Goal: Transaction & Acquisition: Purchase product/service

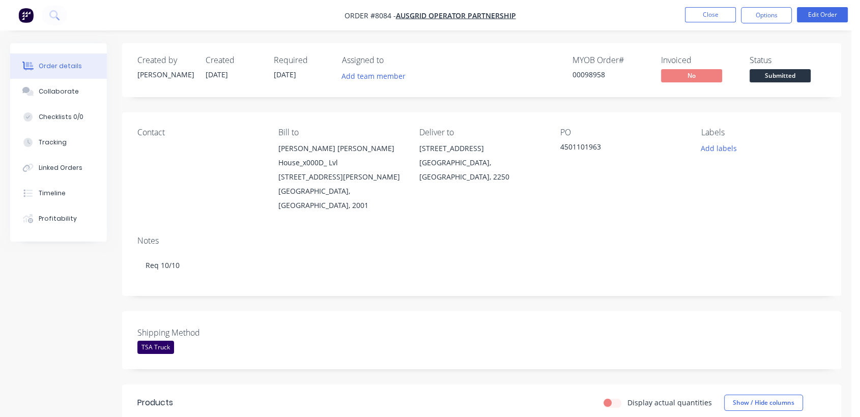
click at [424, 395] on div "Display actual quantities Show / Hide columns" at bounding box center [555, 403] width 542 height 16
click at [713, 13] on button "Close" at bounding box center [710, 14] width 51 height 15
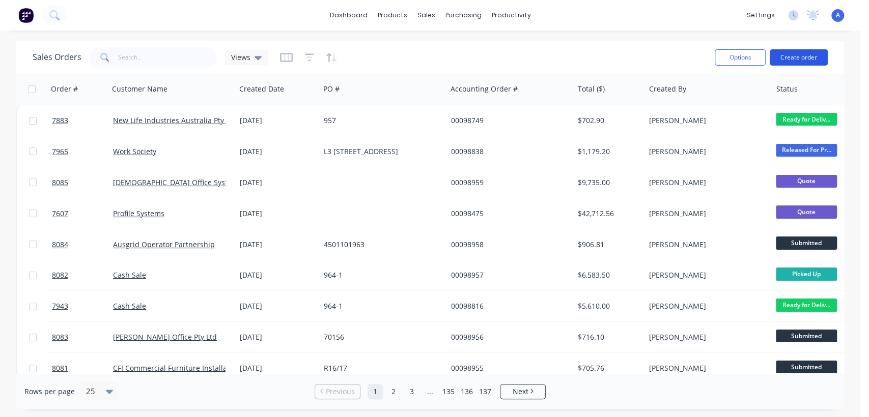
click at [798, 56] on button "Create order" at bounding box center [799, 57] width 58 height 16
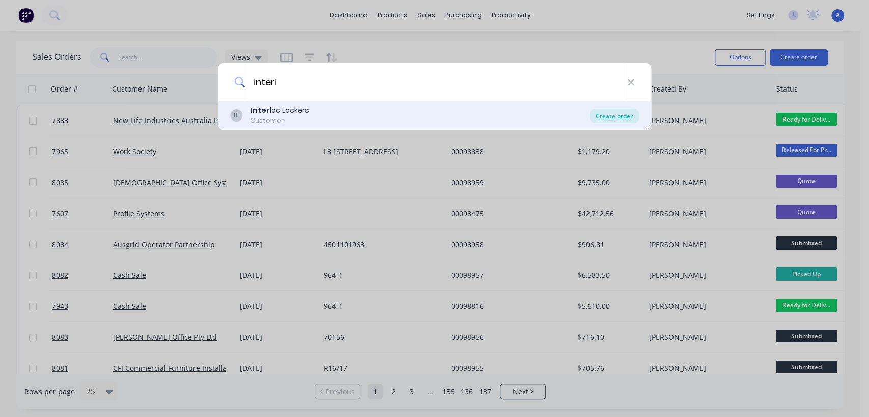
type input "interl"
click at [622, 112] on div "Create order" at bounding box center [614, 116] width 49 height 14
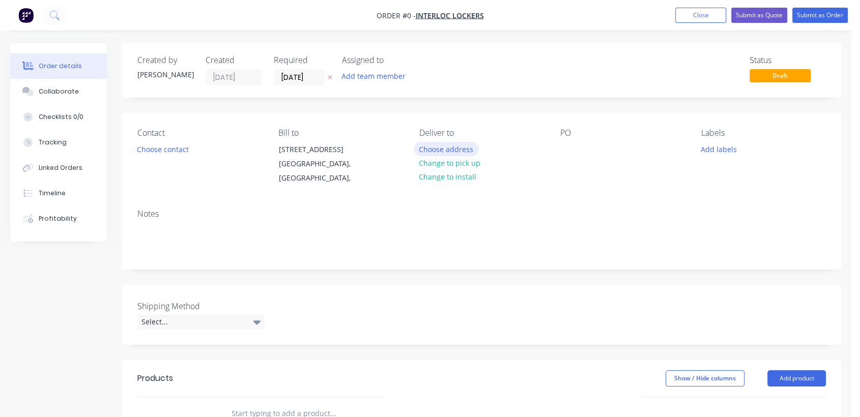
click at [447, 147] on button "Choose address" at bounding box center [446, 149] width 65 height 14
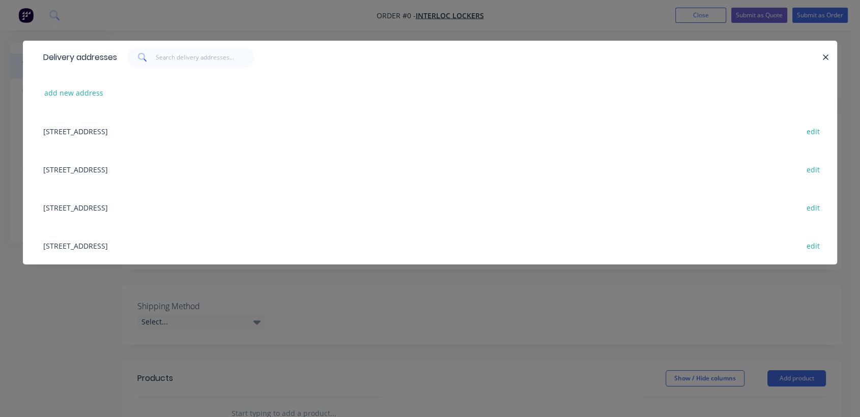
click at [147, 208] on div "[STREET_ADDRESS] edit" at bounding box center [430, 207] width 784 height 38
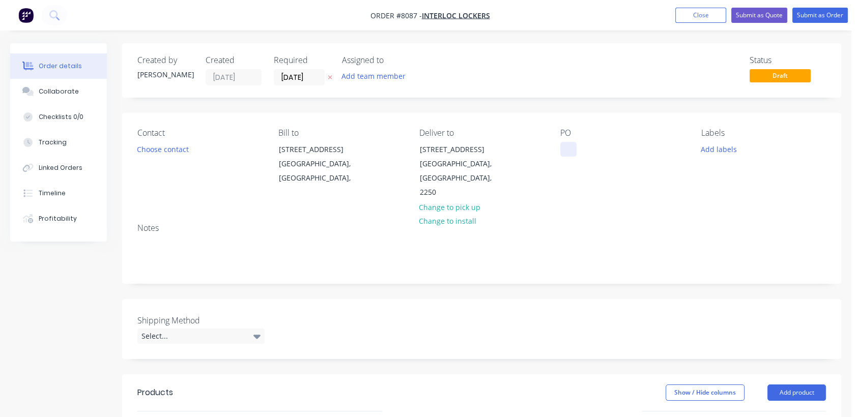
click at [567, 148] on div at bounding box center [569, 149] width 16 height 15
click at [315, 78] on input "[DATE]" at bounding box center [299, 77] width 50 height 15
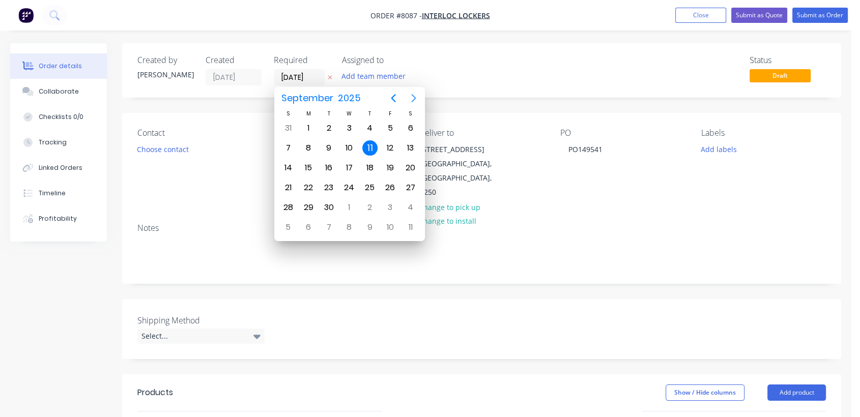
click at [409, 97] on icon "Next page" at bounding box center [414, 98] width 12 height 12
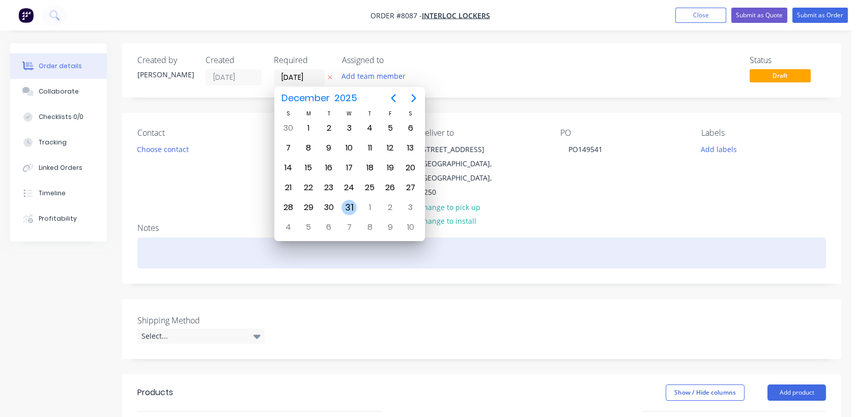
drag, startPoint x: 349, startPoint y: 202, endPoint x: 256, endPoint y: 236, distance: 99.7
click at [348, 202] on div "31" at bounding box center [349, 207] width 15 height 15
type input "[DATE]"
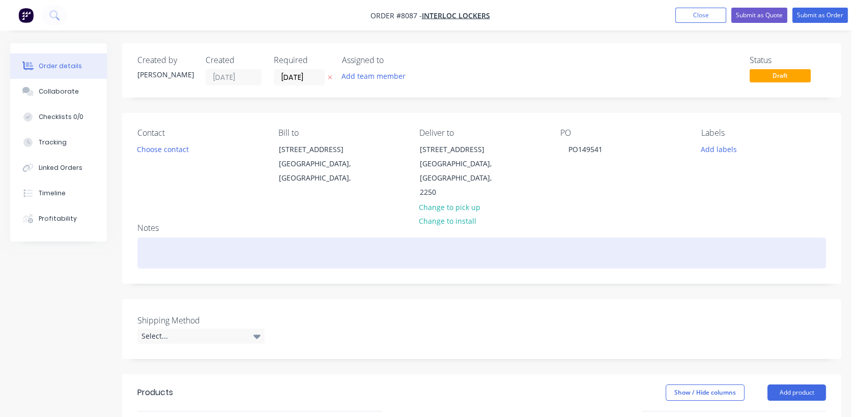
click at [180, 238] on div at bounding box center [481, 253] width 689 height 31
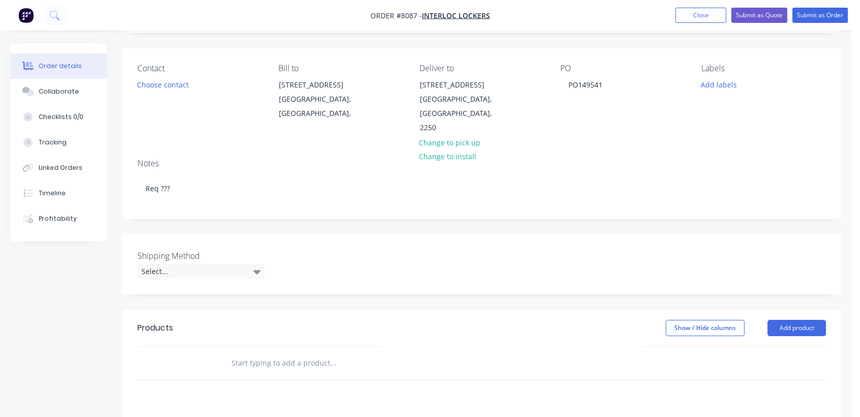
scroll to position [113, 0]
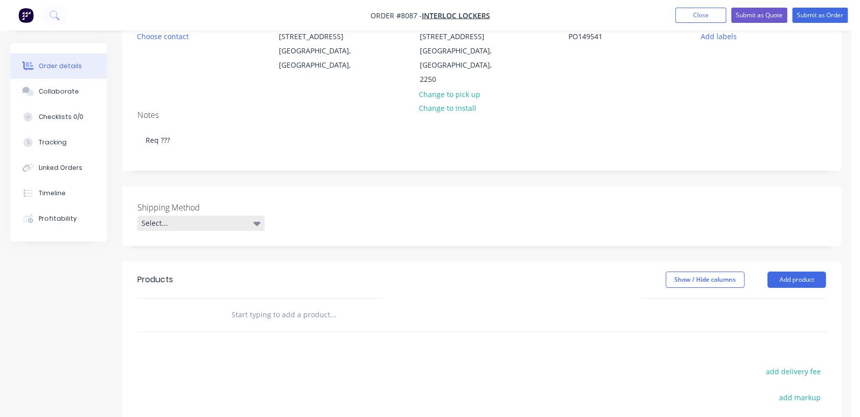
click at [206, 216] on div "Select..." at bounding box center [200, 223] width 127 height 15
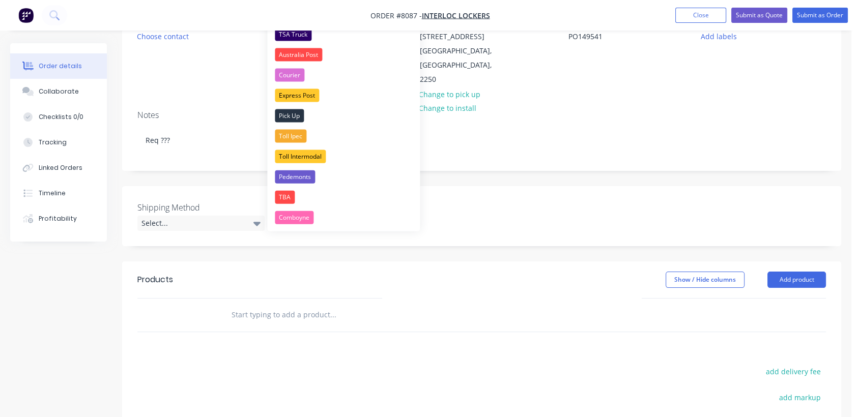
drag, startPoint x: 301, startPoint y: 33, endPoint x: 301, endPoint y: 45, distance: 11.7
click at [301, 33] on div "TSA Truck" at bounding box center [293, 34] width 37 height 13
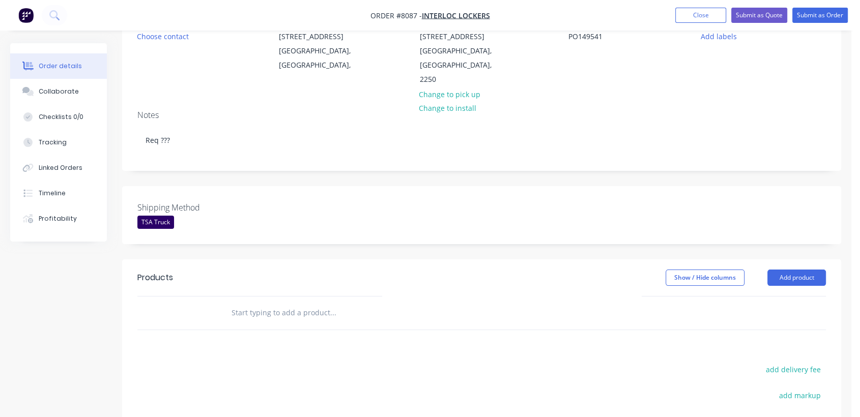
click at [286, 303] on input "text" at bounding box center [333, 313] width 204 height 20
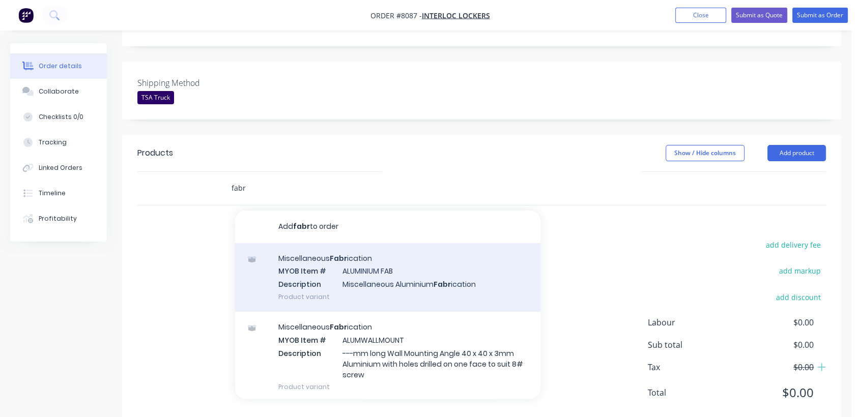
scroll to position [248, 0]
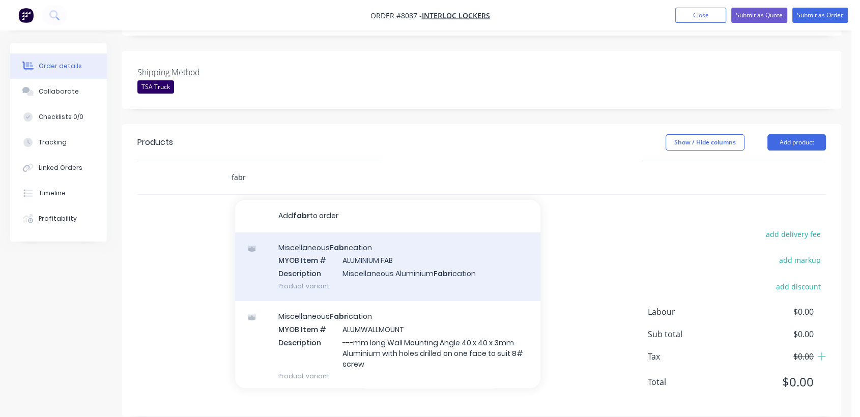
type input "fabr"
click at [399, 253] on div "Miscellaneous Fabr ication MYOB Item # ALUMINIUM FAB Description Miscellaneous …" at bounding box center [387, 267] width 305 height 69
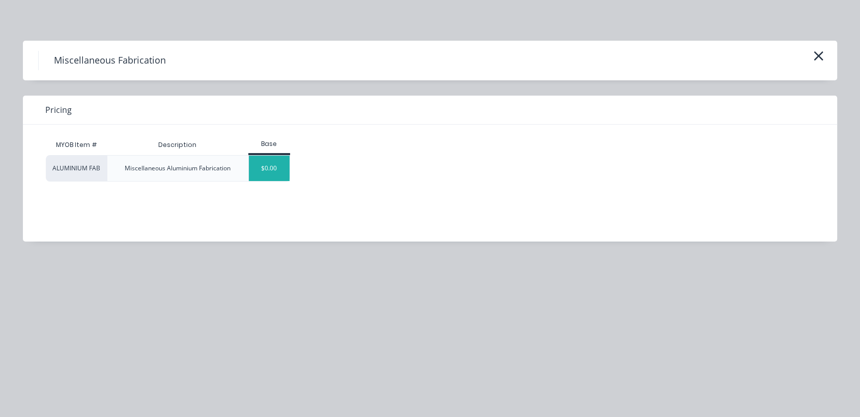
click at [265, 168] on div "$0.00" at bounding box center [269, 168] width 41 height 25
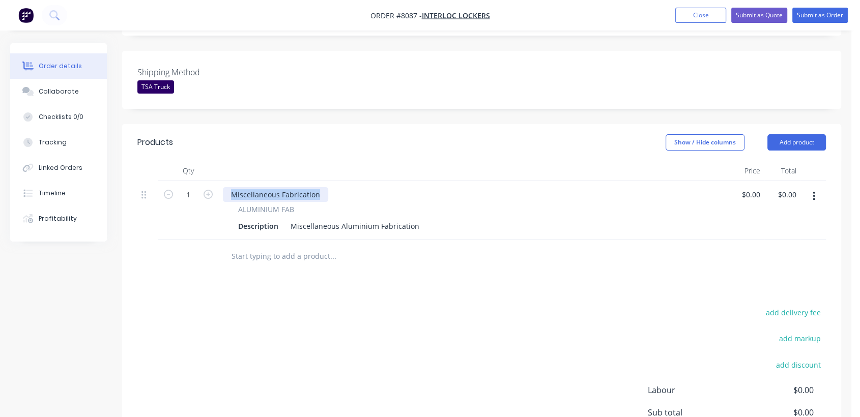
drag, startPoint x: 318, startPoint y: 177, endPoint x: 219, endPoint y: 185, distance: 98.6
click at [219, 185] on div "Miscellaneous Fabrication ALUMINIUM FAB Description Miscellaneous Aluminium Fab…" at bounding box center [473, 210] width 509 height 59
click at [195, 187] on input "1" at bounding box center [188, 194] width 26 height 15
type input "6"
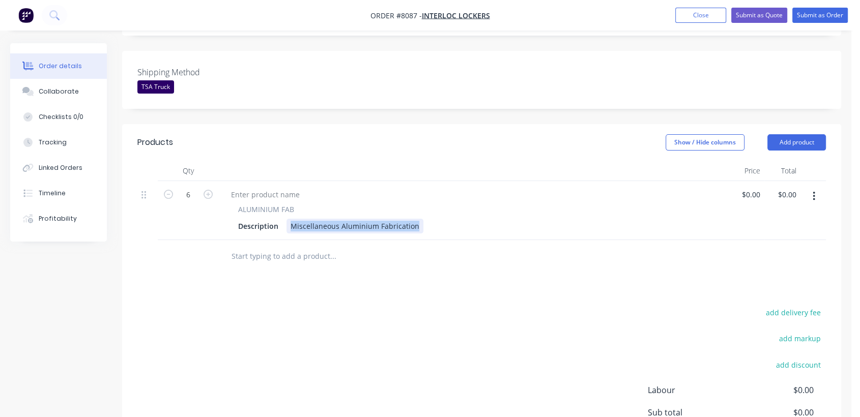
drag, startPoint x: 289, startPoint y: 206, endPoint x: 450, endPoint y: 197, distance: 161.2
click at [450, 204] on div "ALUMINIUM FAB Description Miscellaneous Aluminium Fabrication" at bounding box center [473, 219] width 501 height 30
paste div
drag, startPoint x: 382, startPoint y: 212, endPoint x: 371, endPoint y: 210, distance: 11.4
click at [371, 219] on div "13mm U Channel cut to 1810mm, Drill Side & Back 100/ Centre/100" at bounding box center [405, 226] width 236 height 15
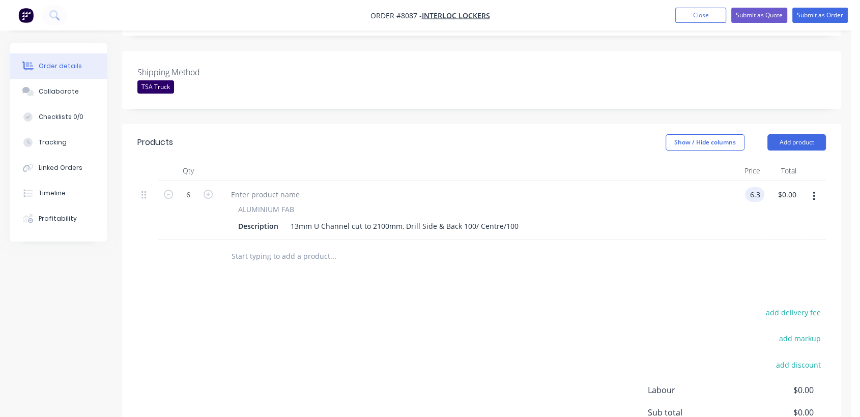
type input "$6.30"
type input "$37.80"
click at [813, 191] on icon "button" at bounding box center [814, 196] width 3 height 11
click at [759, 236] on div "Duplicate" at bounding box center [778, 243] width 78 height 15
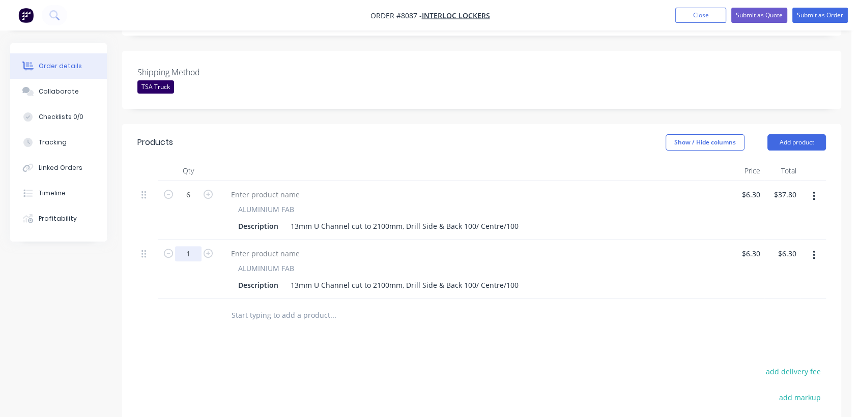
click at [195, 246] on input "1" at bounding box center [188, 253] width 26 height 15
type input "8"
type input "$50.40"
drag, startPoint x: 385, startPoint y: 271, endPoint x: 372, endPoint y: 270, distance: 13.3
click at [372, 278] on div "13mm U Channel cut to 2100mm, Drill Side & Back 100/ Centre/100" at bounding box center [405, 285] width 236 height 15
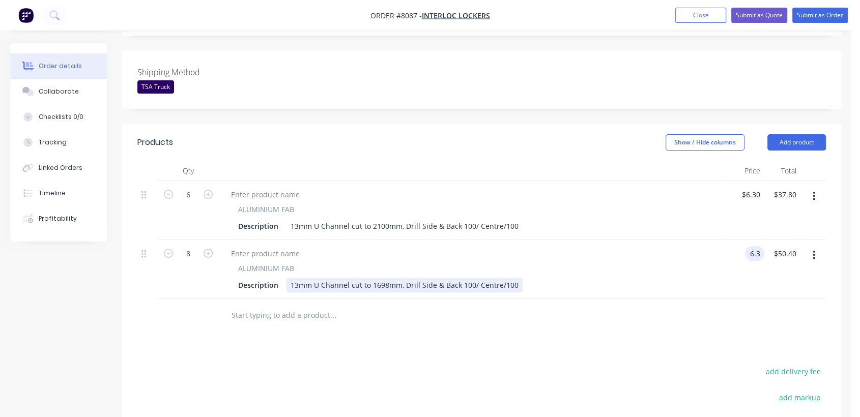
type input "$6.30"
type input "$50.40"
click at [813, 192] on icon "button" at bounding box center [814, 196] width 2 height 9
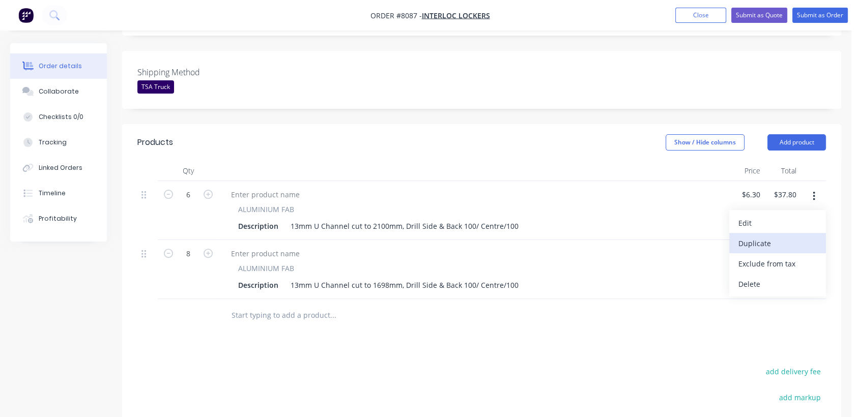
click at [758, 236] on div "Duplicate" at bounding box center [778, 243] width 78 height 15
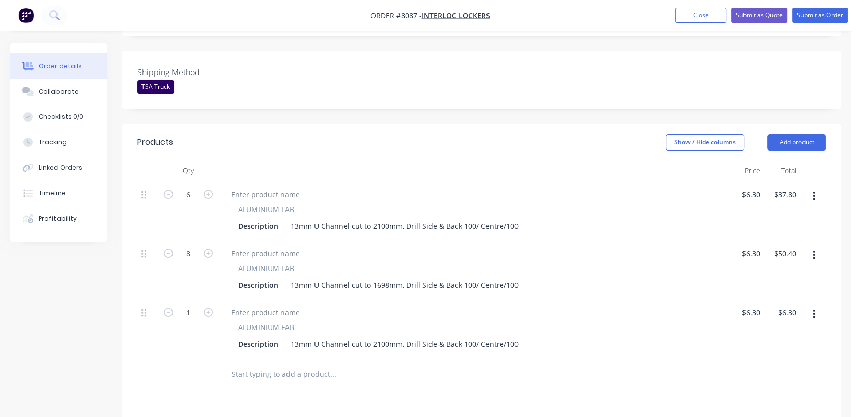
click at [814, 309] on icon "button" at bounding box center [814, 314] width 3 height 11
drag, startPoint x: 770, startPoint y: 346, endPoint x: 766, endPoint y: 334, distance: 11.9
click at [770, 354] on div "Duplicate" at bounding box center [778, 361] width 78 height 15
click at [758, 305] on input "6.3" at bounding box center [752, 312] width 23 height 15
type input "$2.90"
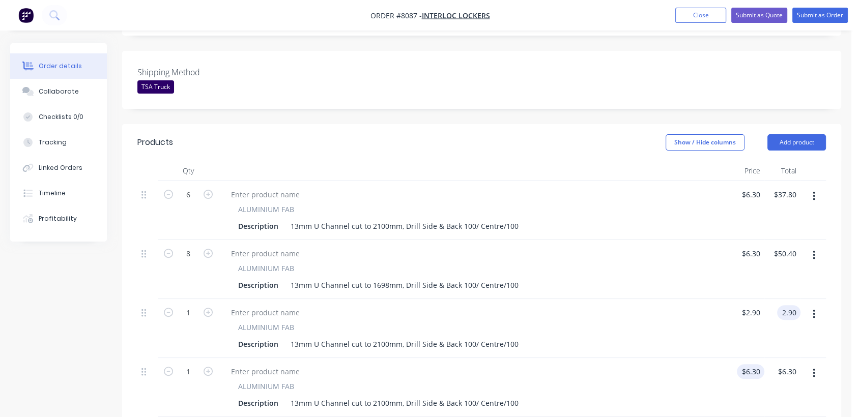
type input "$2.90"
click at [756, 365] on input "6.3" at bounding box center [752, 372] width 23 height 15
type input "$2.90"
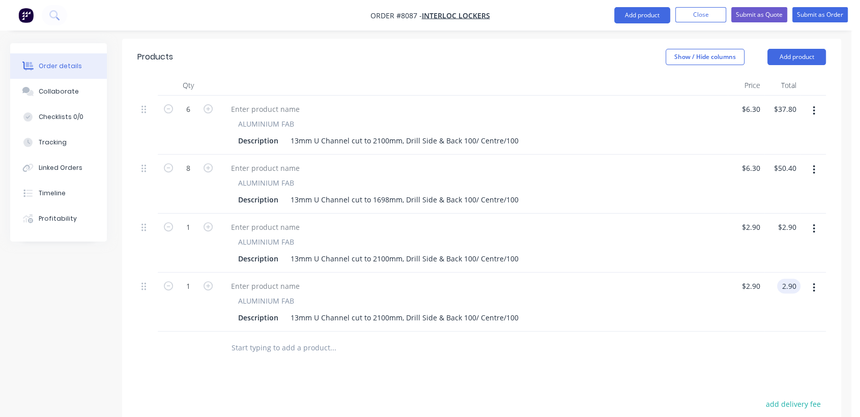
scroll to position [361, 0]
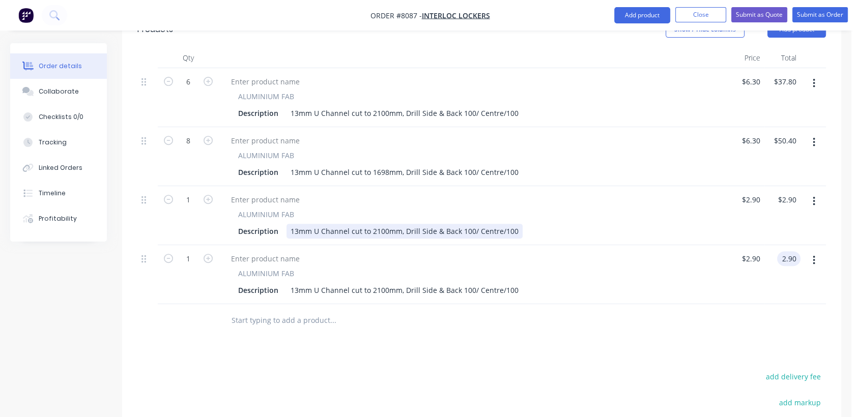
type input "$2.90"
drag, startPoint x: 513, startPoint y: 215, endPoint x: 427, endPoint y: 221, distance: 86.7
click at [425, 224] on div "13mm U Channel cut to 2100mm, Drill Side & Back 100/ Centre/100" at bounding box center [405, 231] width 236 height 15
click at [458, 224] on div "13mm U Channel cut to 2100mm, Drill Side & Back 100/ Centre/100" at bounding box center [405, 231] width 236 height 15
click at [514, 224] on div "13mm U Channel cut to 2100mm, Drill Side & Back 100/ Centre/100" at bounding box center [405, 231] width 236 height 15
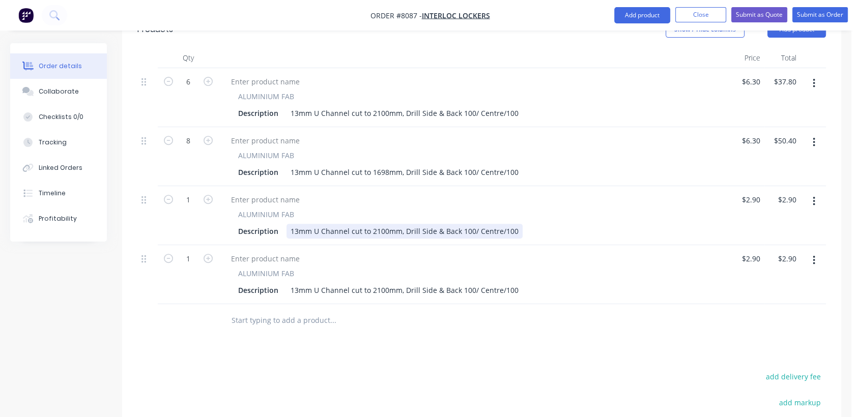
click at [513, 224] on div "13mm U Channel cut to 2100mm, Drill Side & Back 100/ Centre/100" at bounding box center [405, 231] width 236 height 15
drag, startPoint x: 514, startPoint y: 217, endPoint x: 400, endPoint y: 211, distance: 113.7
click at [400, 224] on div "13mm U Channel cut to 2100mm, Drill Side & Back 100/ Centre/100" at bounding box center [405, 231] width 236 height 15
click at [377, 224] on div "13mm U Channel cut to 2100mm" at bounding box center [347, 231] width 120 height 15
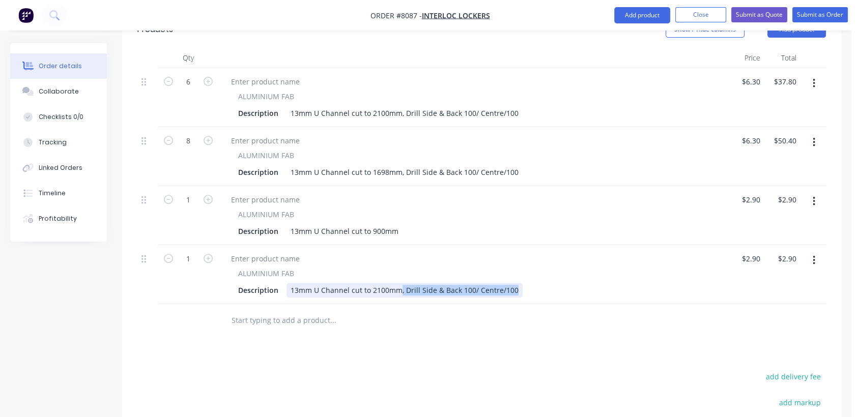
drag, startPoint x: 510, startPoint y: 275, endPoint x: 399, endPoint y: 279, distance: 111.1
click at [399, 283] on div "13mm U Channel cut to 2100mm, Drill Side & Back 100/ Centre/100" at bounding box center [405, 290] width 236 height 15
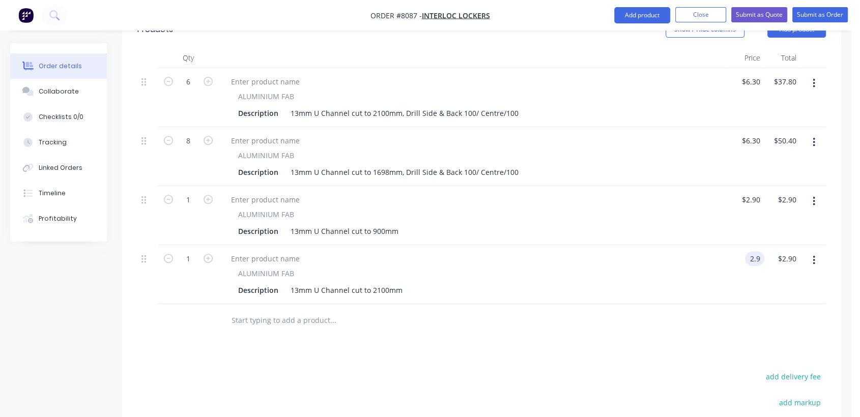
type input "$2.90"
click at [814, 256] on icon "button" at bounding box center [814, 260] width 2 height 9
click at [767, 300] on div "Duplicate" at bounding box center [778, 307] width 78 height 15
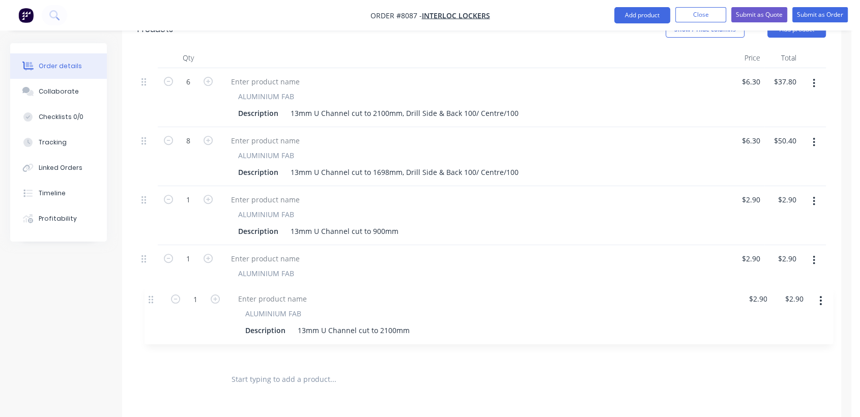
scroll to position [362, 0]
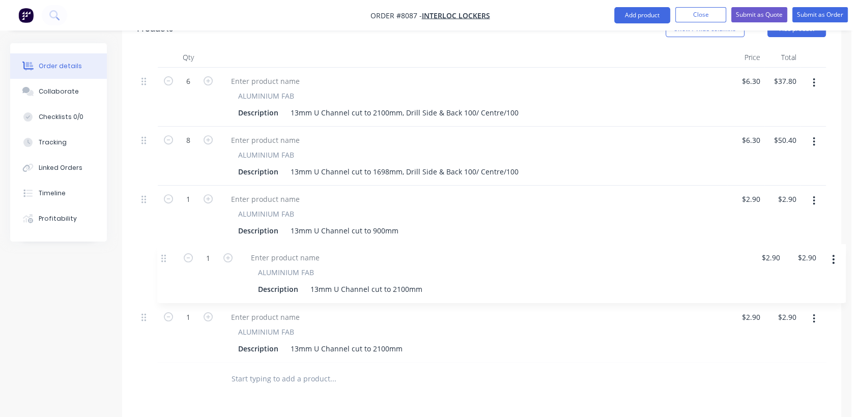
drag, startPoint x: 146, startPoint y: 304, endPoint x: 163, endPoint y: 244, distance: 62.0
click at [163, 244] on div "6 ALUMINIUM FAB Description 13mm U Channel cut to 2100mm, Drill Side & Back 100…" at bounding box center [481, 215] width 689 height 295
click at [378, 283] on div "13mm U Channel cut to 2100mm" at bounding box center [347, 290] width 120 height 15
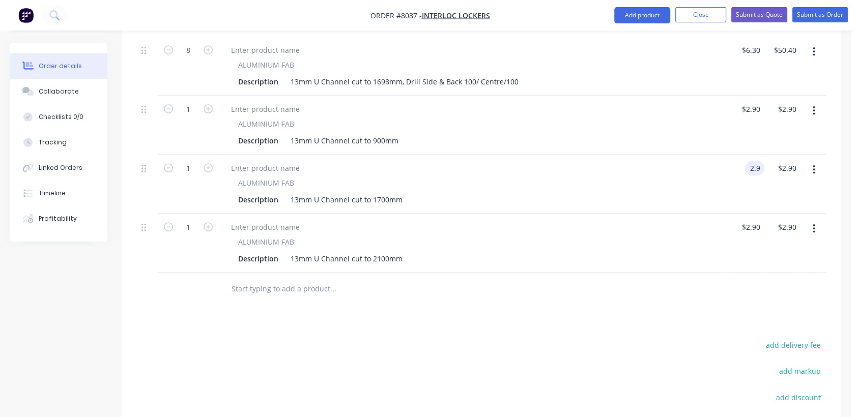
scroll to position [475, 0]
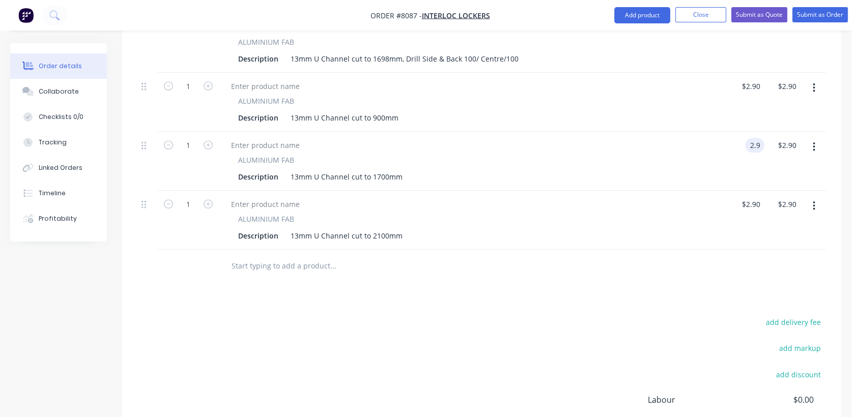
type input "$2.90"
click at [816, 197] on button "button" at bounding box center [814, 206] width 24 height 18
click at [774, 246] on div "Duplicate" at bounding box center [778, 253] width 78 height 15
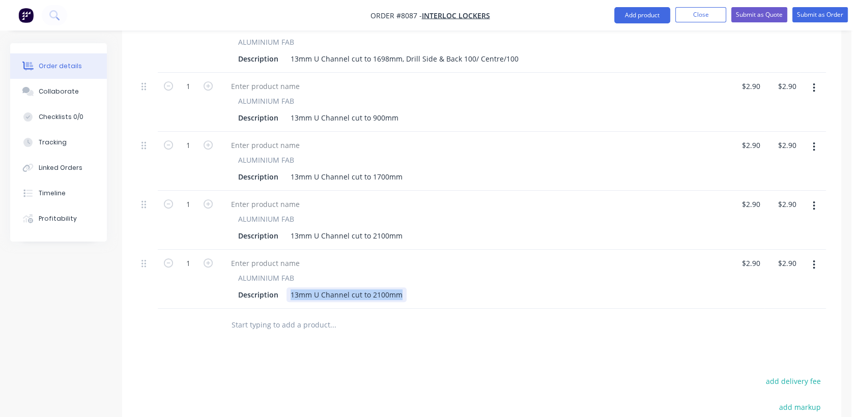
drag, startPoint x: 288, startPoint y: 278, endPoint x: 421, endPoint y: 270, distance: 133.6
click at [421, 273] on div "ALUMINIUM FAB Description 13mm U Channel cut to 2100mm" at bounding box center [473, 288] width 501 height 30
click at [208, 259] on icon "button" at bounding box center [208, 263] width 9 height 9
type input "2"
type input "$5.80"
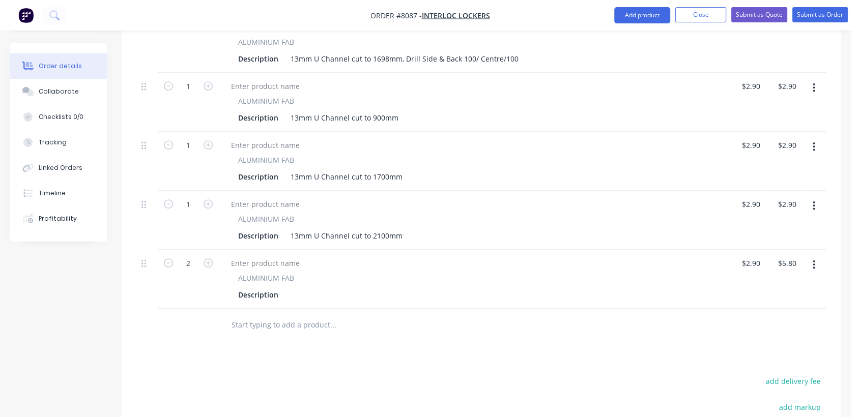
click at [308, 288] on div "Description" at bounding box center [471, 295] width 474 height 15
click at [305, 288] on div "Description" at bounding box center [471, 295] width 474 height 15
click at [334, 288] on div "Description" at bounding box center [471, 295] width 474 height 15
click at [289, 288] on div at bounding box center [294, 295] width 15 height 15
click at [403, 288] on div "13mm Universal Headrail cut to 2800mm" at bounding box center [361, 295] width 148 height 15
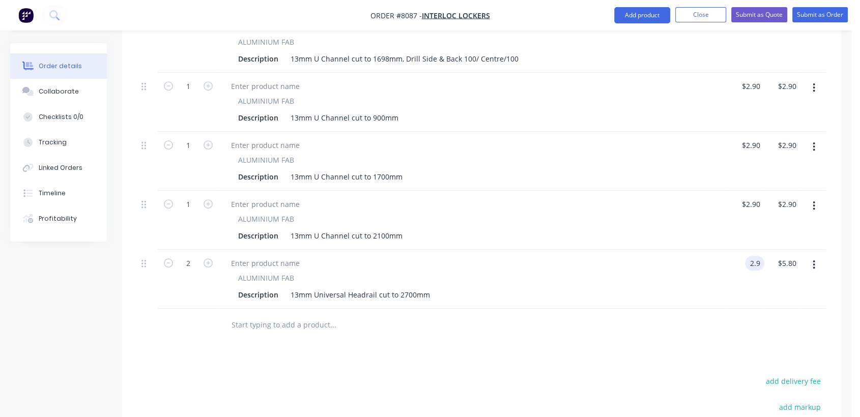
type input "$2.90"
type input "$5.80"
click at [810, 256] on button "button" at bounding box center [814, 265] width 24 height 18
click at [770, 305] on div "Duplicate" at bounding box center [778, 312] width 78 height 15
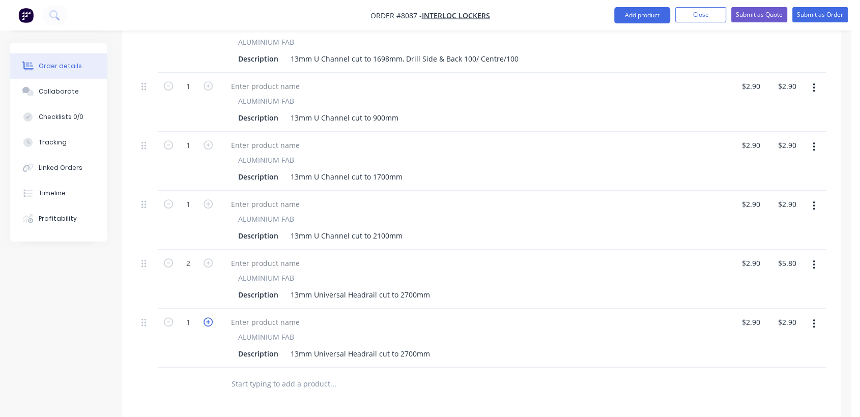
click at [205, 318] on icon "button" at bounding box center [208, 322] width 9 height 9
type input "2"
type input "$5.80"
click at [404, 347] on div "13mm Universal Headrail cut to 2700mm" at bounding box center [361, 354] width 148 height 15
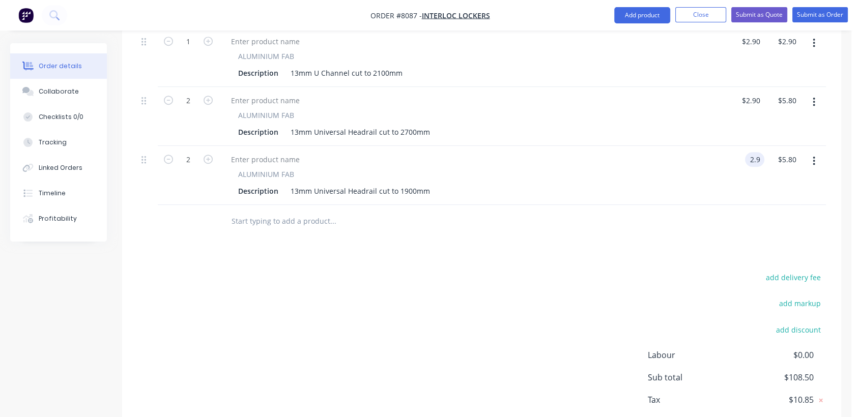
scroll to position [645, 0]
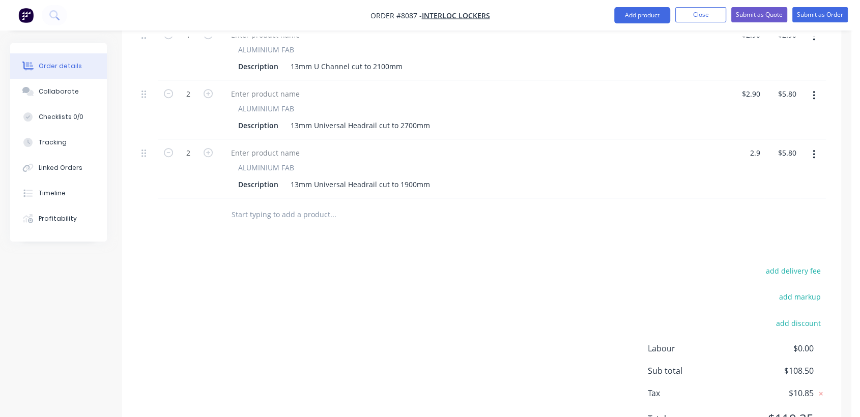
type input "$2.90"
click at [276, 205] on input "text" at bounding box center [333, 215] width 204 height 20
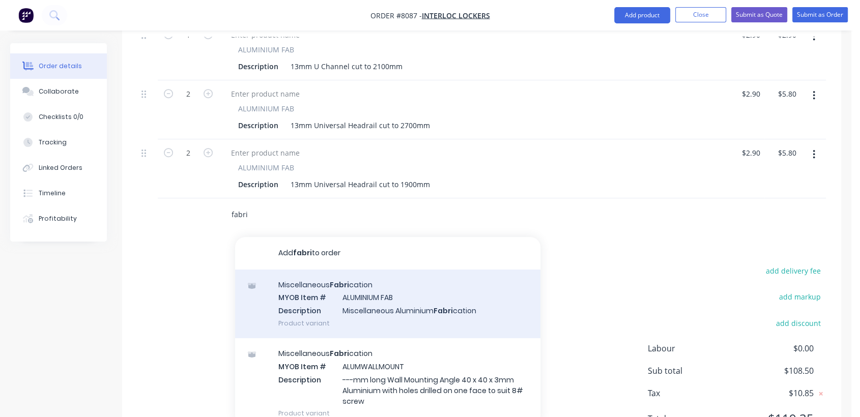
type input "fabri"
click at [357, 288] on div "Miscellaneous Fabri cation MYOB Item # ALUMINIUM FAB Description Miscellaneous …" at bounding box center [387, 304] width 305 height 69
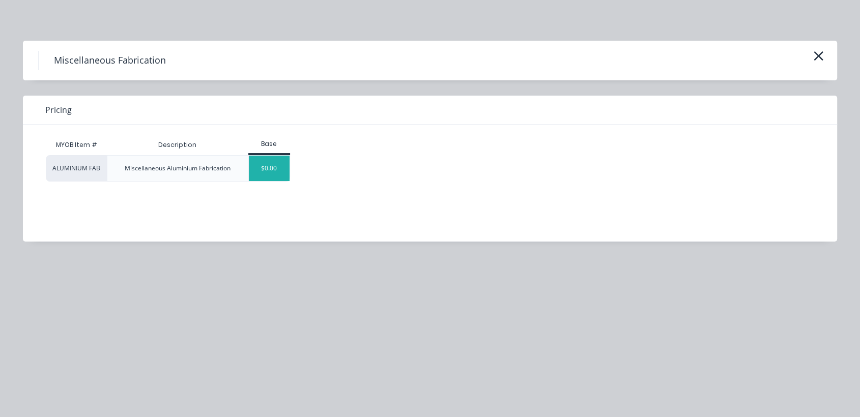
click at [273, 170] on div "$0.00" at bounding box center [269, 168] width 41 height 25
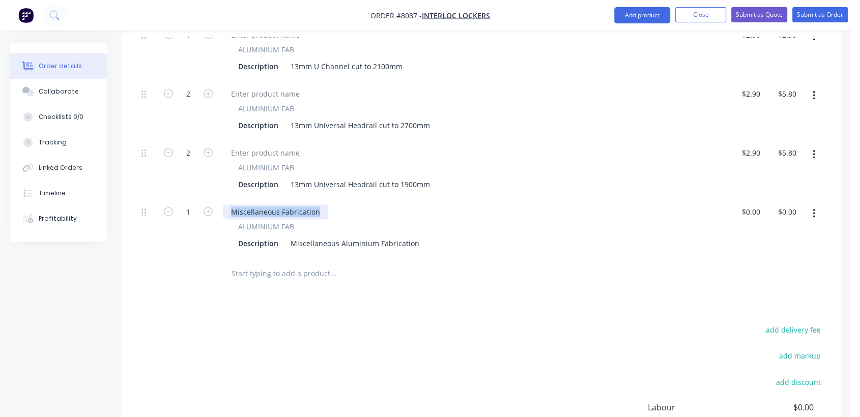
drag, startPoint x: 322, startPoint y: 197, endPoint x: 221, endPoint y: 201, distance: 100.9
click at [221, 201] on div "Miscellaneous Fabrication ALUMINIUM FAB Description Miscellaneous Aluminium Fab…" at bounding box center [473, 228] width 509 height 59
click at [265, 265] on input "text" at bounding box center [333, 274] width 204 height 20
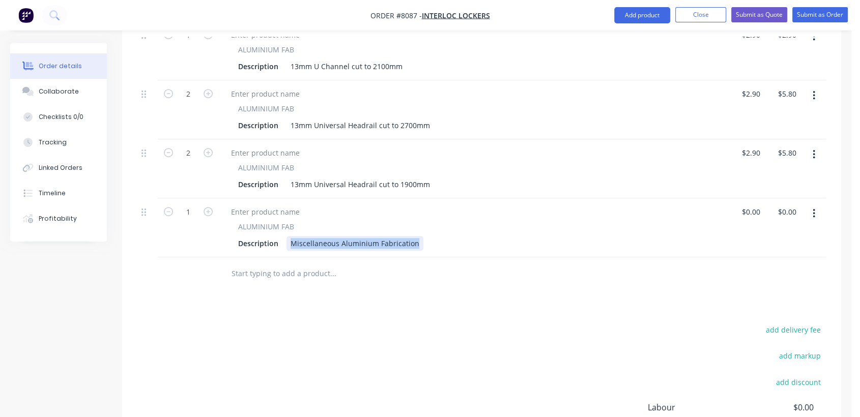
drag, startPoint x: 292, startPoint y: 229, endPoint x: 465, endPoint y: 233, distance: 173.2
click at [465, 236] on div "Description Miscellaneous Aluminium Fabrication" at bounding box center [471, 243] width 474 height 15
paste div
type input "$2.10"
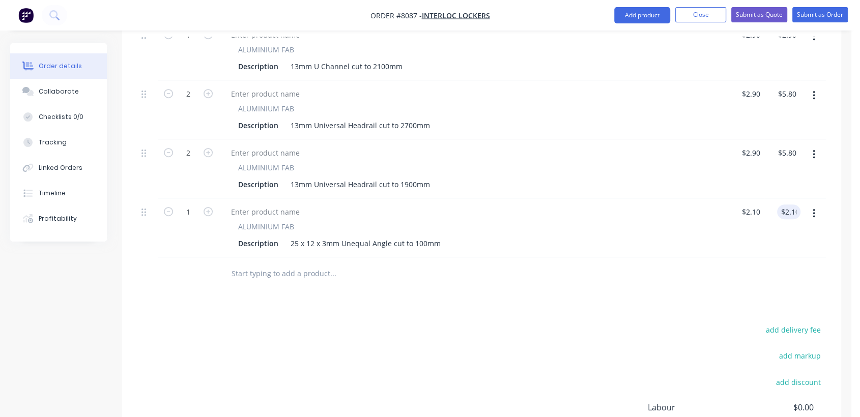
click at [814, 209] on icon "button" at bounding box center [814, 213] width 2 height 9
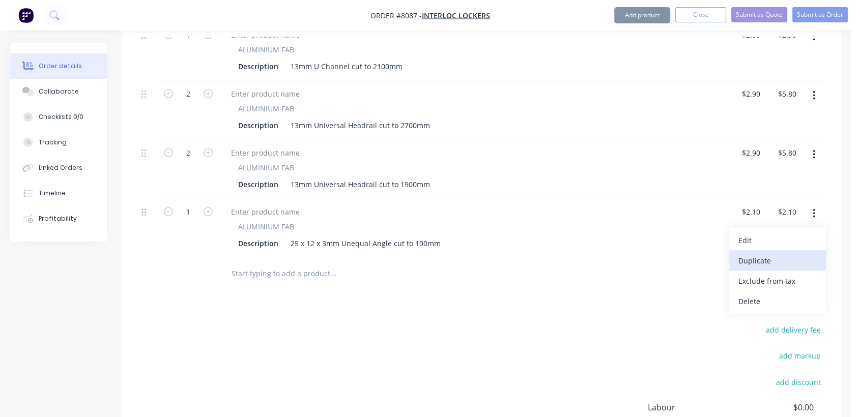
click at [760, 254] on div "Duplicate" at bounding box center [778, 261] width 78 height 15
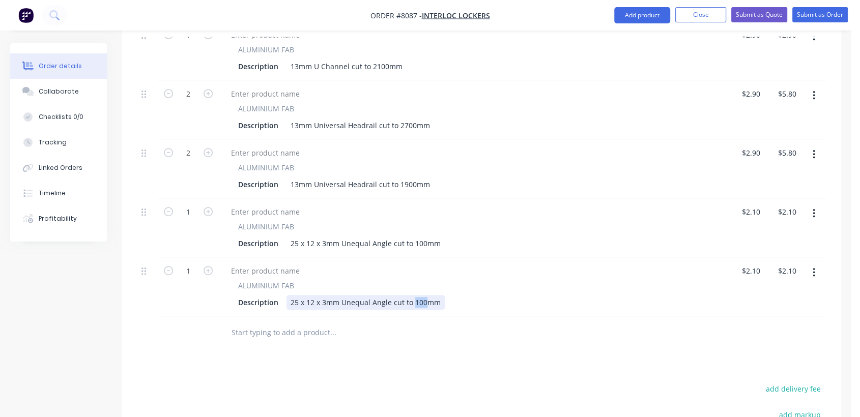
drag, startPoint x: 422, startPoint y: 289, endPoint x: 411, endPoint y: 289, distance: 10.7
click at [411, 295] on div "25 x 12 x 3mm Unequal Angle cut to 100mm" at bounding box center [366, 302] width 158 height 15
type input "$2.10"
click at [816, 264] on button "button" at bounding box center [814, 273] width 24 height 18
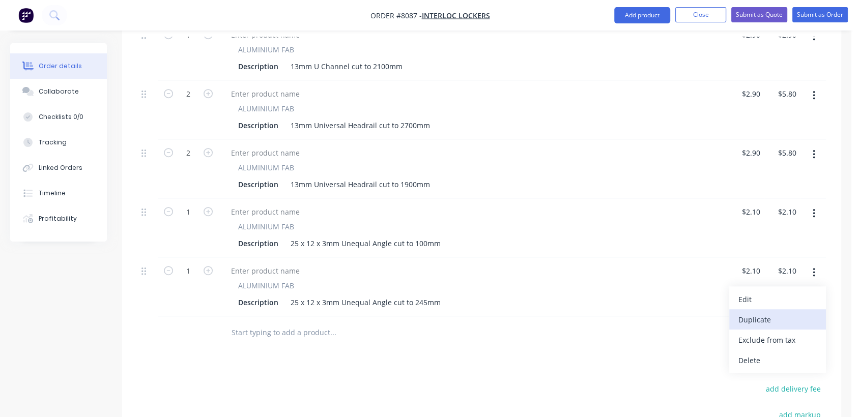
click at [744, 313] on div "Duplicate" at bounding box center [778, 320] width 78 height 15
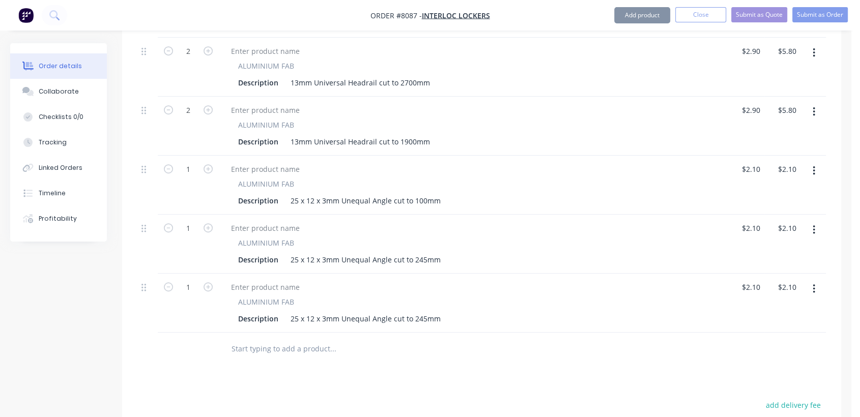
scroll to position [758, 0]
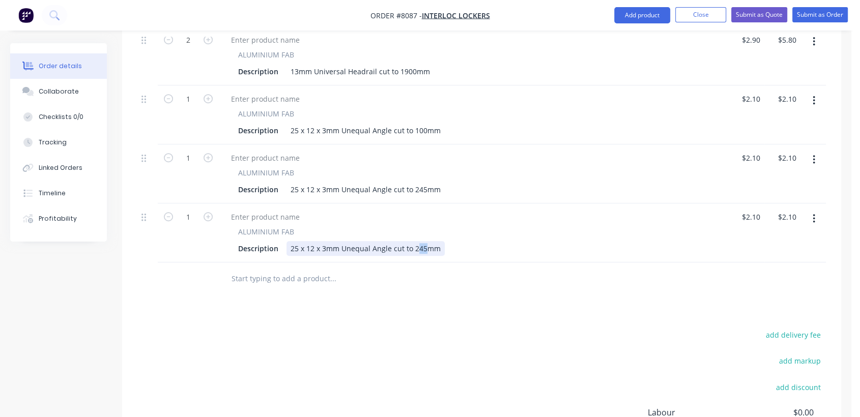
drag, startPoint x: 423, startPoint y: 232, endPoint x: 413, endPoint y: 229, distance: 10.1
click at [413, 241] on div "25 x 12 x 3mm Unequal Angle cut to 245mm" at bounding box center [366, 248] width 158 height 15
type input "$2.10"
click at [812, 210] on button "button" at bounding box center [814, 219] width 24 height 18
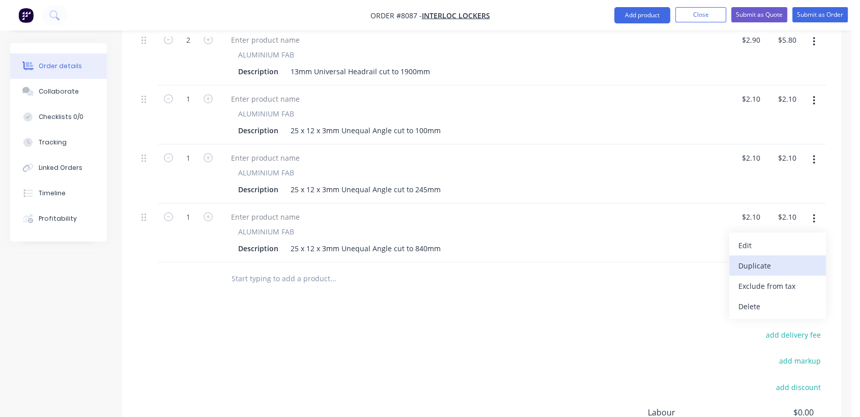
click at [760, 259] on div "Duplicate" at bounding box center [778, 266] width 78 height 15
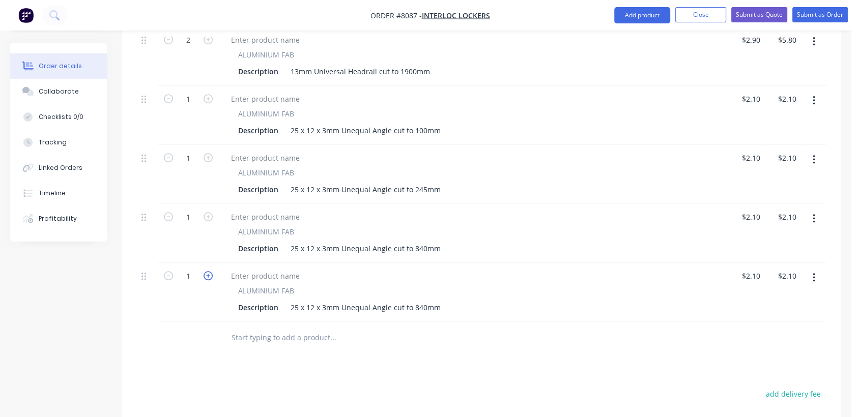
click at [207, 271] on icon "button" at bounding box center [208, 275] width 9 height 9
type input "2"
type input "$4.20"
click at [415, 300] on div "25 x 12 x 3mm Unequal Angle cut to 840mm" at bounding box center [366, 307] width 158 height 15
type input "$2.10"
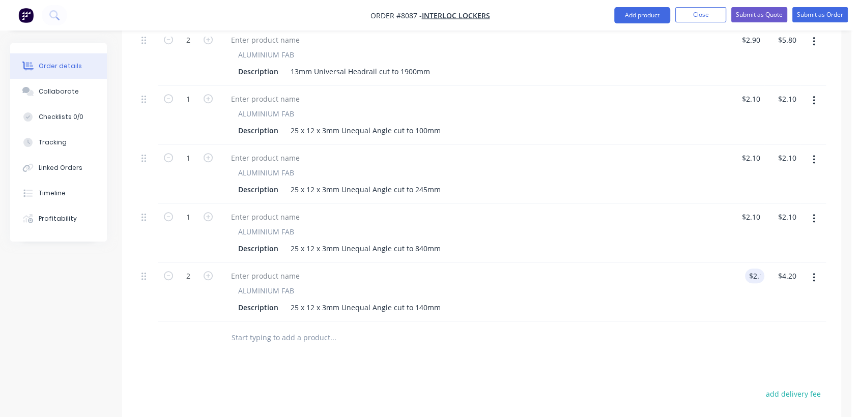
click at [814, 273] on icon "button" at bounding box center [814, 277] width 2 height 9
click at [774, 318] on div "Duplicate" at bounding box center [778, 325] width 78 height 15
click at [206, 330] on icon "button" at bounding box center [208, 334] width 9 height 9
type input "2"
type input "$4.20"
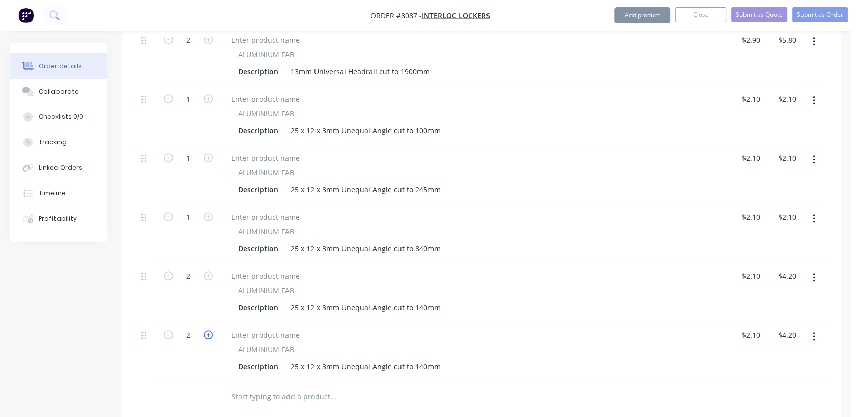
click at [206, 330] on icon "button" at bounding box center [208, 334] width 9 height 9
type input "3"
type input "$6.30"
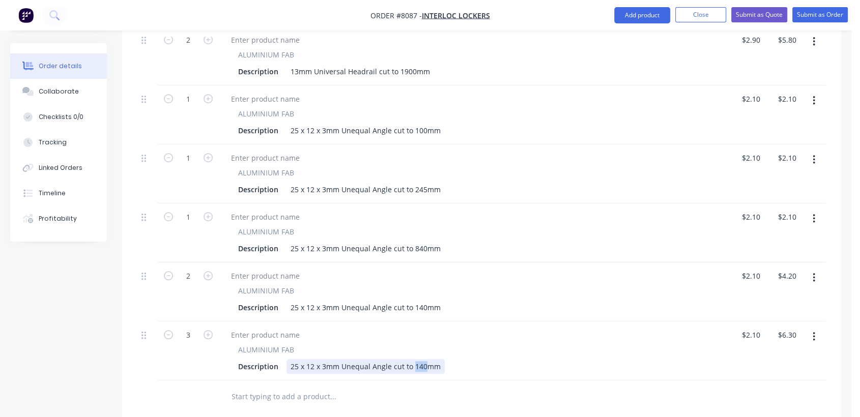
drag, startPoint x: 423, startPoint y: 351, endPoint x: 412, endPoint y: 349, distance: 10.5
click at [412, 359] on div "25 x 12 x 3mm Unequal Angle cut to 140mm" at bounding box center [366, 366] width 158 height 15
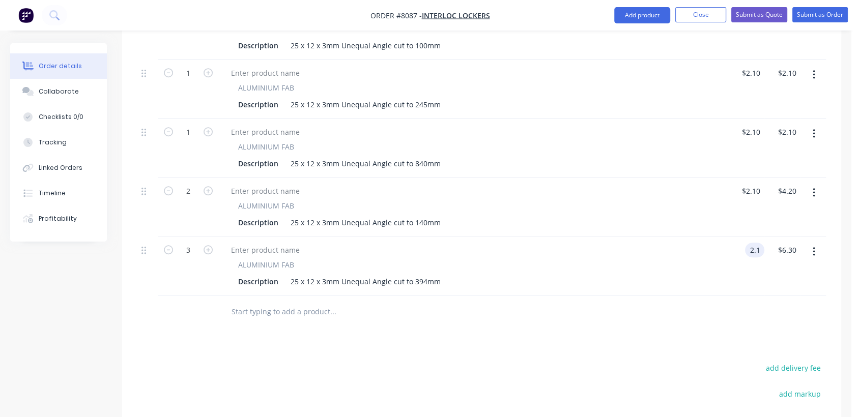
scroll to position [871, 0]
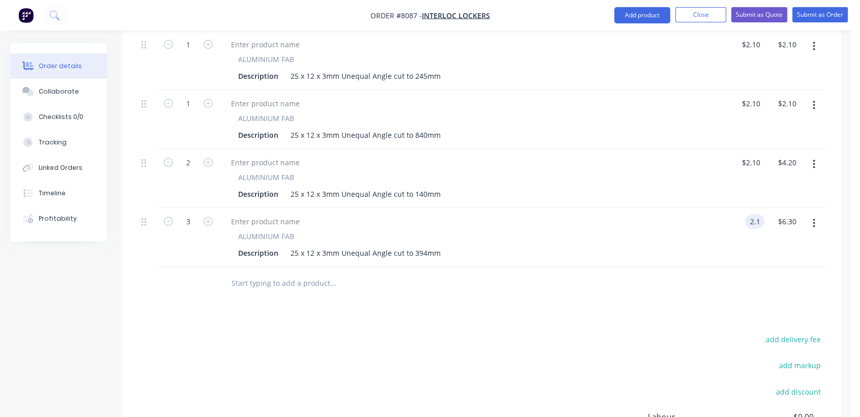
type input "$2.10"
click at [810, 214] on button "button" at bounding box center [814, 223] width 24 height 18
click at [774, 263] on div "Duplicate" at bounding box center [778, 270] width 78 height 15
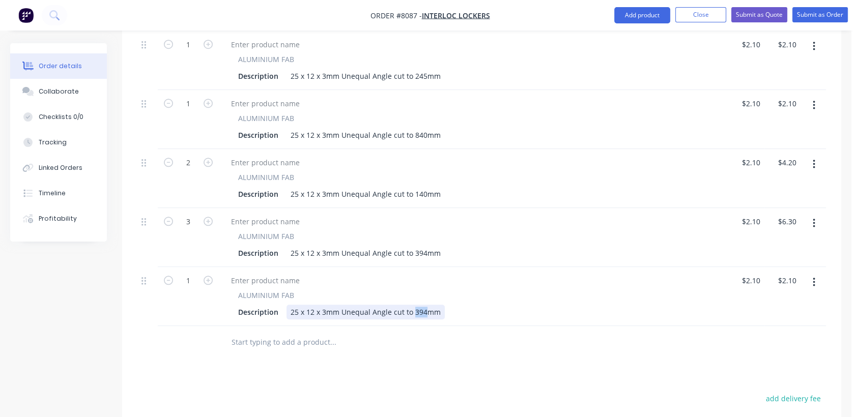
drag, startPoint x: 422, startPoint y: 296, endPoint x: 412, endPoint y: 295, distance: 9.7
click at [412, 305] on div "25 x 12 x 3mm Unequal Angle cut to 394mm" at bounding box center [366, 312] width 158 height 15
type input "$2.10"
click at [810, 273] on button "button" at bounding box center [814, 282] width 24 height 18
drag, startPoint x: 777, startPoint y: 311, endPoint x: 659, endPoint y: 286, distance: 120.1
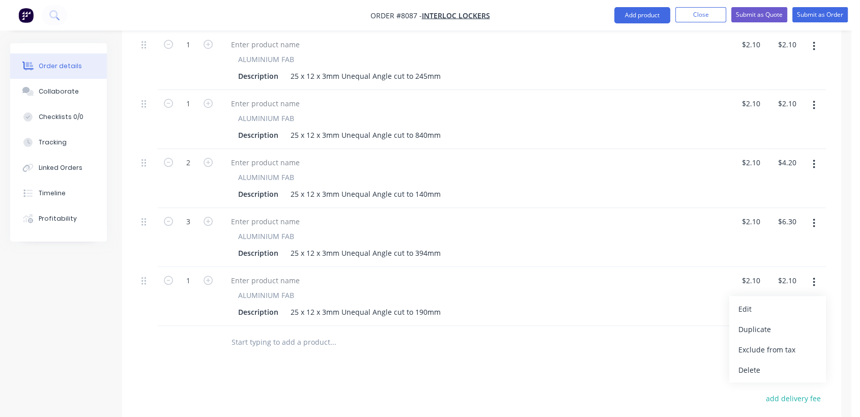
click at [775, 322] on div "Duplicate" at bounding box center [778, 329] width 78 height 15
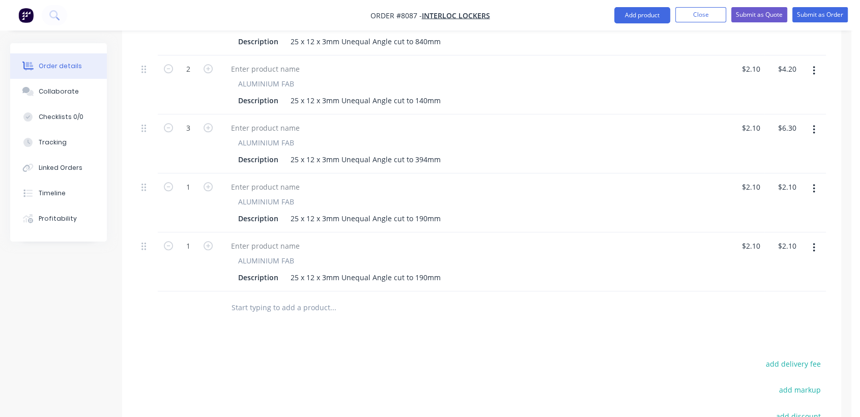
scroll to position [984, 0]
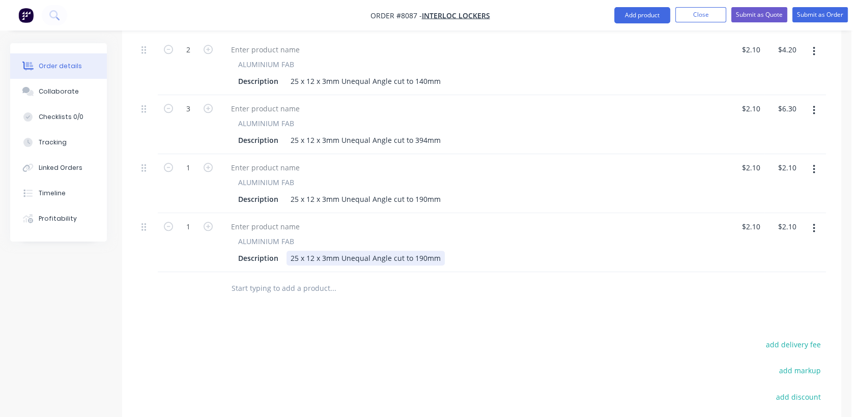
click at [419, 251] on div "25 x 12 x 3mm Unequal Angle cut to 190mm" at bounding box center [366, 258] width 158 height 15
type input "$2.10"
click at [812, 219] on button "button" at bounding box center [814, 228] width 24 height 18
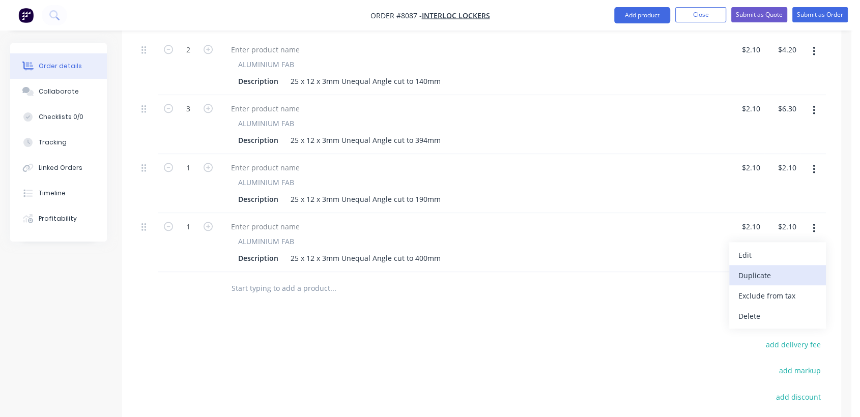
click at [774, 268] on div "Duplicate" at bounding box center [778, 275] width 78 height 15
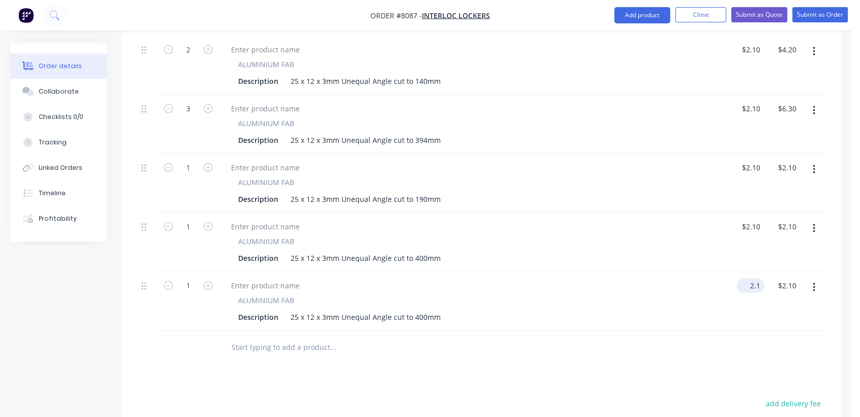
click at [753, 278] on input "2.1" at bounding box center [752, 285] width 23 height 15
type input "$2.35"
click at [206, 281] on icon "button" at bounding box center [208, 285] width 9 height 9
type input "2"
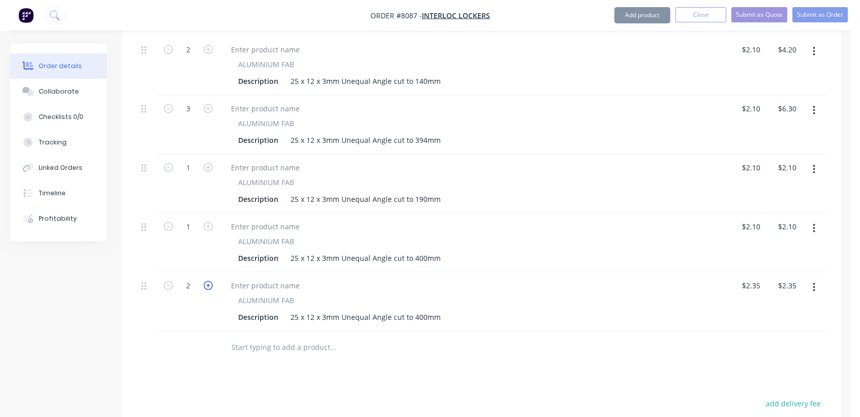
type input "$4.70"
click at [206, 281] on icon "button" at bounding box center [208, 285] width 9 height 9
type input "3"
type input "$7.05"
click at [206, 281] on icon "button" at bounding box center [208, 285] width 9 height 9
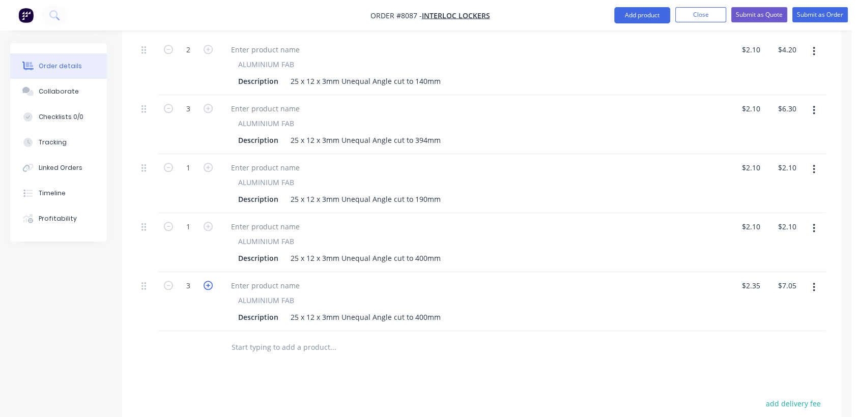
type input "4"
type input "$9.40"
click at [206, 281] on icon "button" at bounding box center [208, 285] width 9 height 9
type input "5"
type input "$11.75"
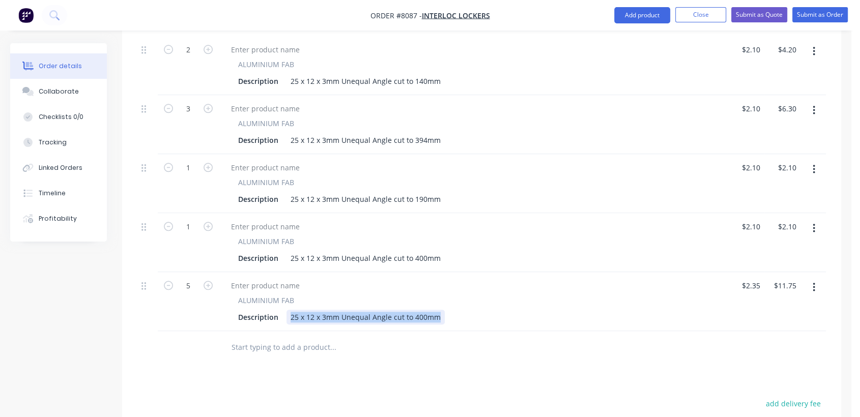
drag, startPoint x: 439, startPoint y: 301, endPoint x: 285, endPoint y: 297, distance: 154.3
click at [287, 310] on div "25 x 12 x 3mm Unequal Angle cut to 400mm" at bounding box center [366, 317] width 158 height 15
paste div
click at [363, 310] on div "13mm Insert cut to 730mm" at bounding box center [337, 317] width 100 height 15
type input "$2.35"
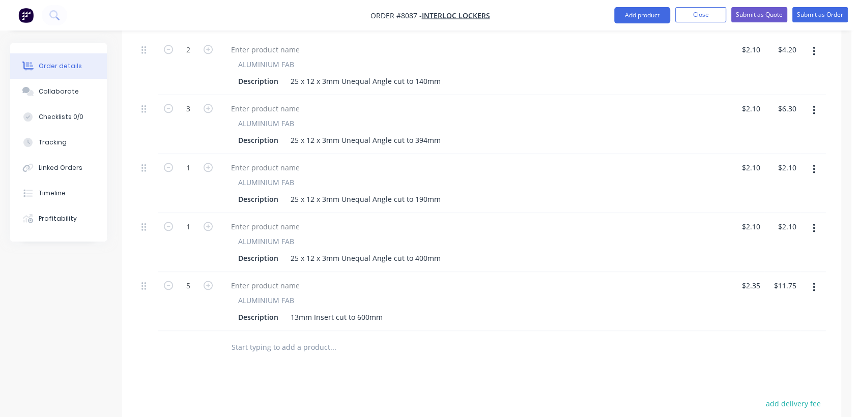
click at [815, 282] on icon "button" at bounding box center [814, 287] width 3 height 11
click at [779, 327] on div "Duplicate" at bounding box center [778, 334] width 78 height 15
click at [362, 369] on div "13mm Insert cut to 600mm" at bounding box center [337, 376] width 100 height 15
click at [209, 340] on icon "button" at bounding box center [208, 344] width 9 height 9
type input "2"
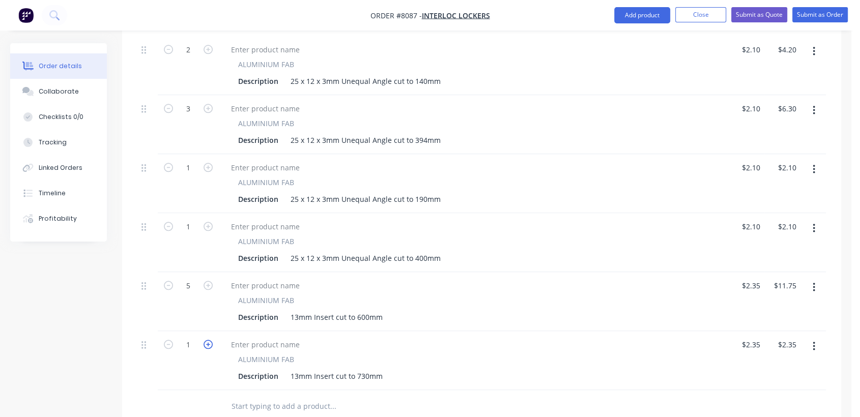
type input "$4.70"
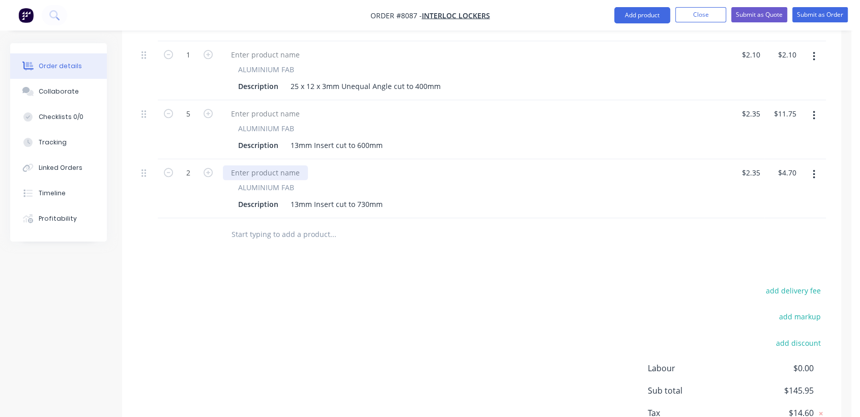
scroll to position [1212, 0]
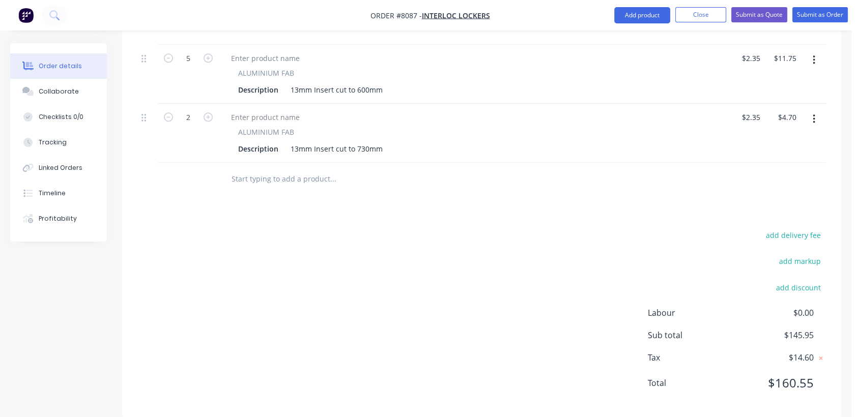
click at [284, 169] on input "text" at bounding box center [333, 179] width 204 height 20
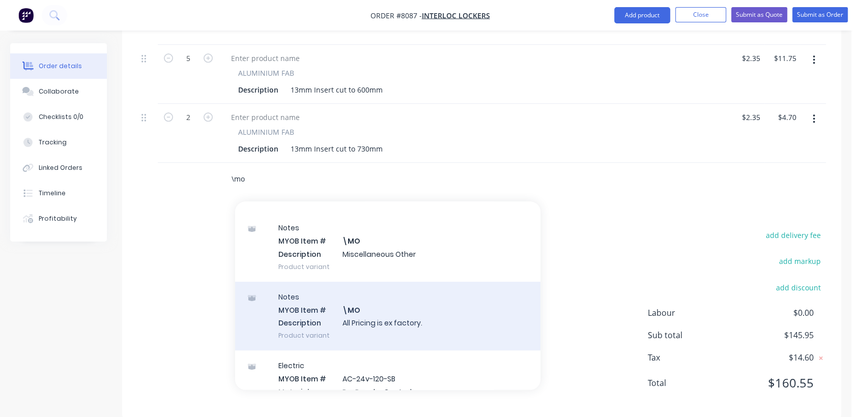
scroll to position [170, 0]
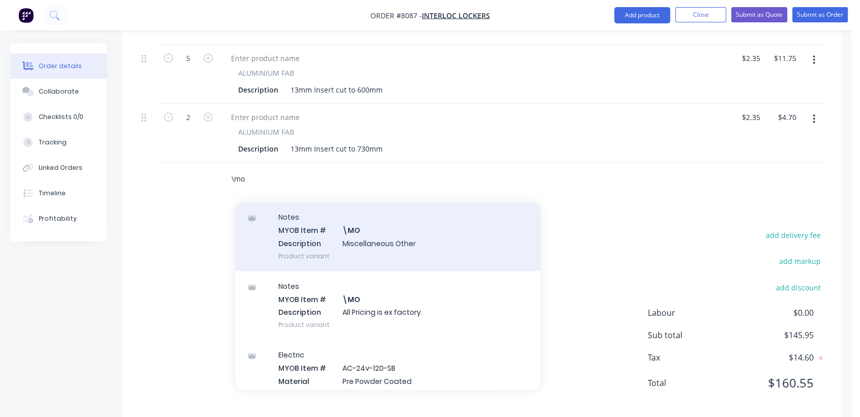
type input "\mo"
click at [380, 229] on div "Notes MYOB Item # \MO Description Miscellaneous Other Product variant" at bounding box center [387, 236] width 305 height 69
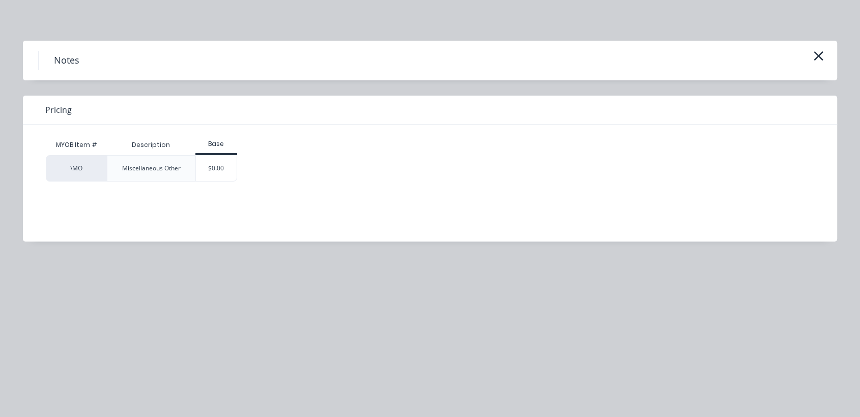
click at [224, 169] on div "$0.00" at bounding box center [216, 168] width 41 height 25
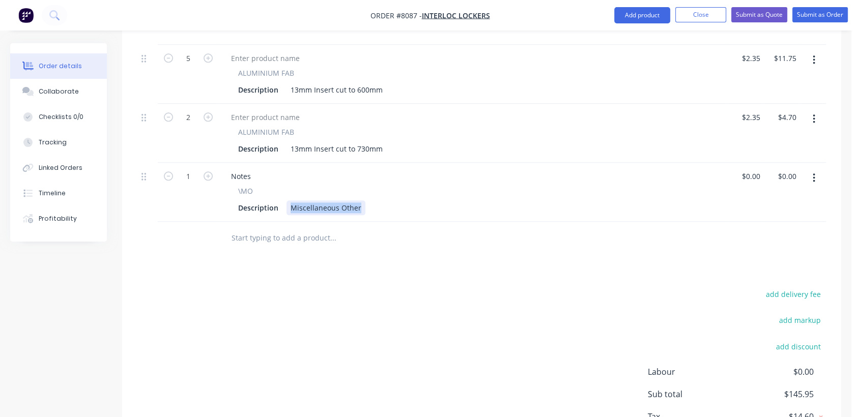
drag, startPoint x: 290, startPoint y: 191, endPoint x: 365, endPoint y: 195, distance: 74.4
click at [365, 201] on div "Description Miscellaneous Other" at bounding box center [471, 208] width 474 height 15
paste div
click at [296, 228] on input "text" at bounding box center [333, 238] width 204 height 20
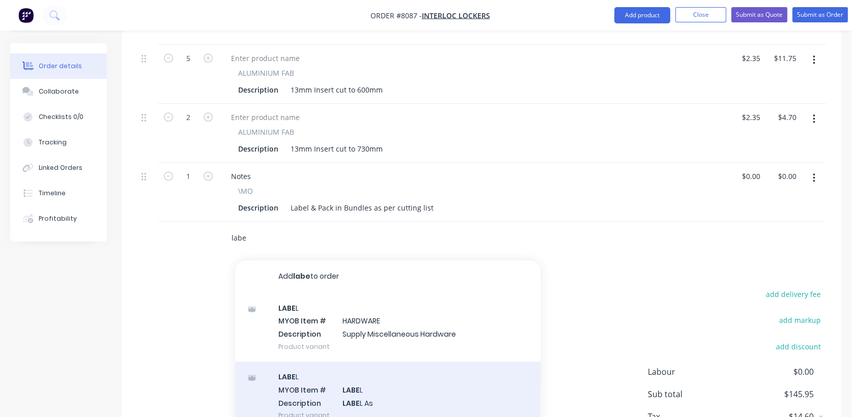
type input "labe"
click at [347, 381] on div "LABE L MYOB Item # LABE L Description LABE L As Product variant" at bounding box center [387, 396] width 305 height 69
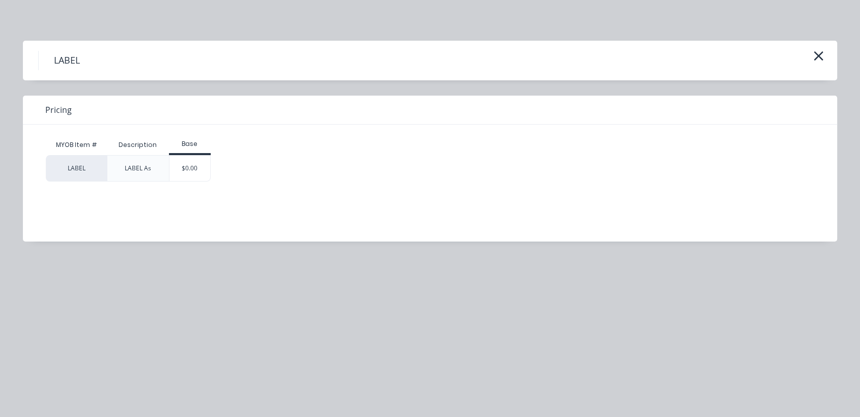
drag, startPoint x: 189, startPoint y: 168, endPoint x: 206, endPoint y: 172, distance: 17.3
click at [188, 168] on div "$0.00" at bounding box center [190, 168] width 41 height 25
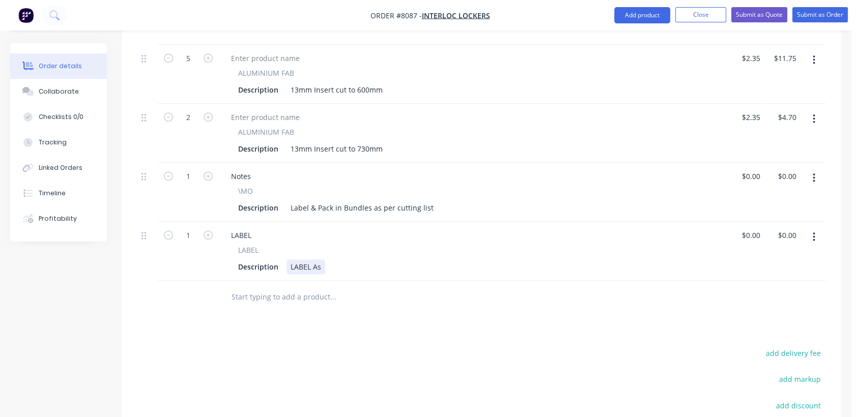
click at [323, 260] on div "LABEL As" at bounding box center [306, 267] width 39 height 15
type input "$0.00"
click at [75, 88] on button "Collaborate" at bounding box center [58, 91] width 97 height 25
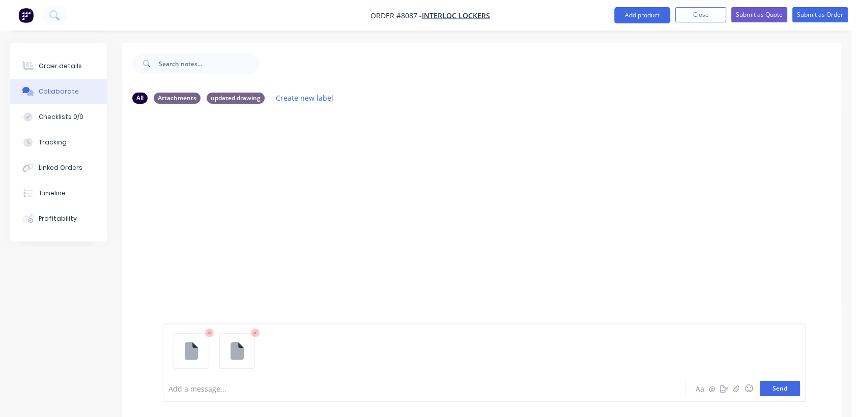
click at [781, 383] on button "Send" at bounding box center [780, 388] width 40 height 15
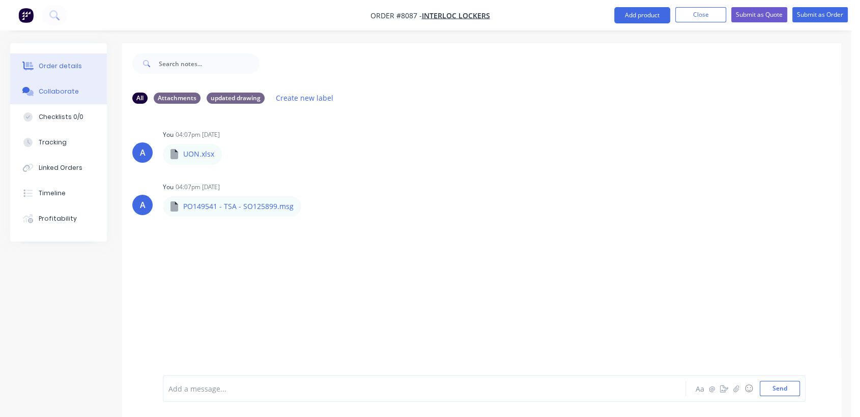
click at [44, 66] on div "Order details" at bounding box center [60, 66] width 43 height 9
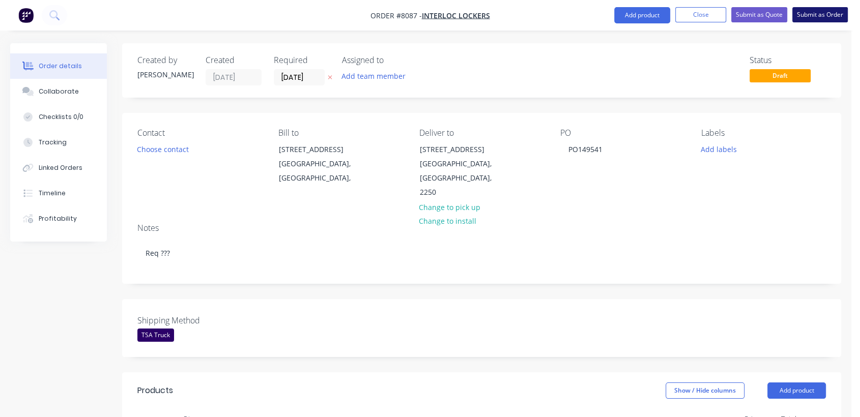
click at [832, 9] on button "Submit as Order" at bounding box center [820, 14] width 55 height 15
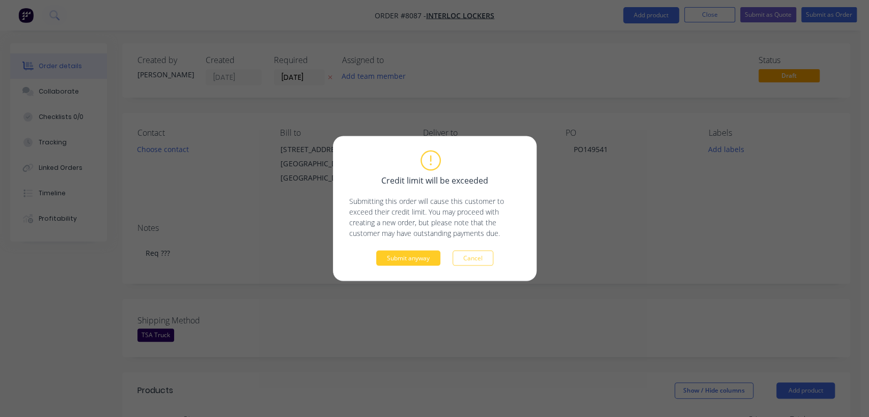
click at [411, 253] on button "Submit anyway" at bounding box center [408, 258] width 64 height 15
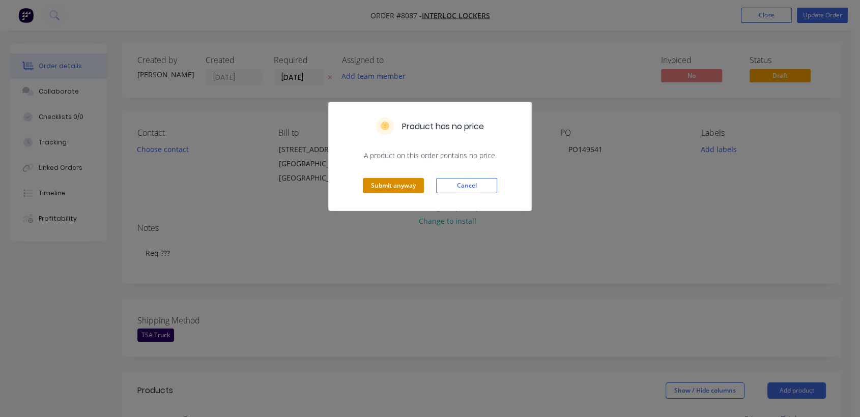
click at [399, 187] on button "Submit anyway" at bounding box center [393, 185] width 61 height 15
